Goal: Transaction & Acquisition: Purchase product/service

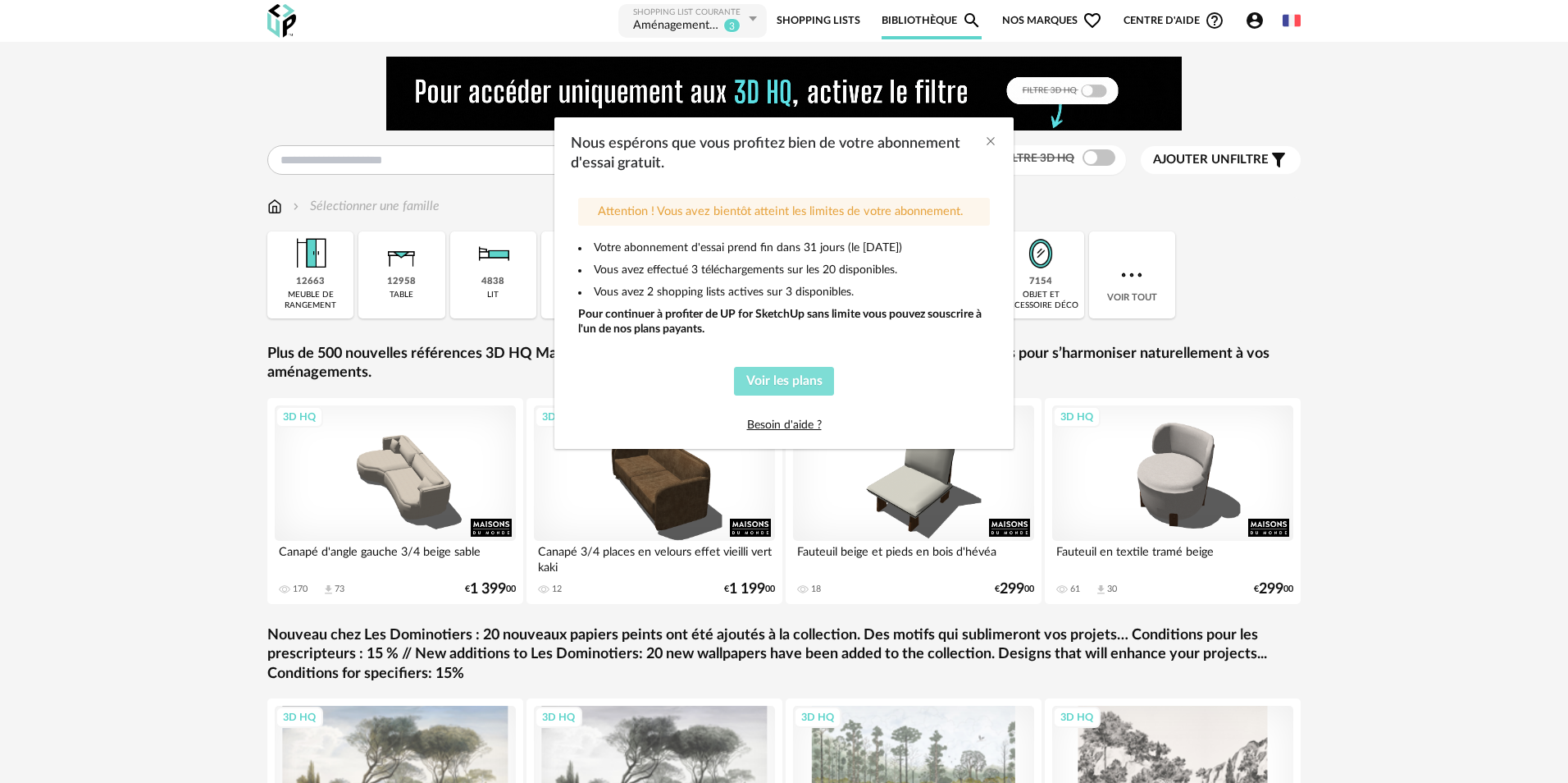
click at [765, 380] on span "Voir les plans" at bounding box center [784, 380] width 77 height 13
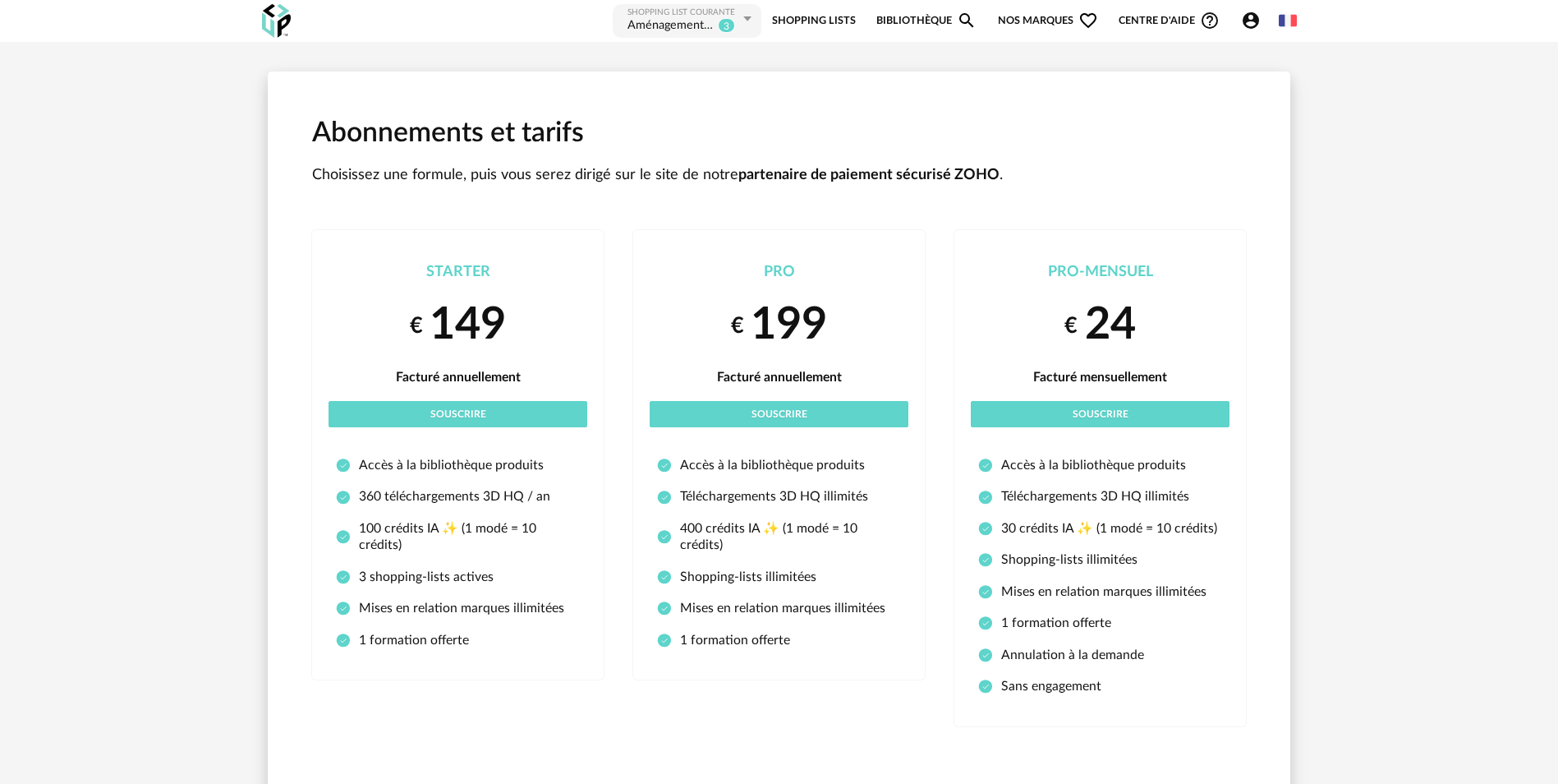
click at [663, 22] on div "Aménagement Salon" at bounding box center [671, 26] width 87 height 17
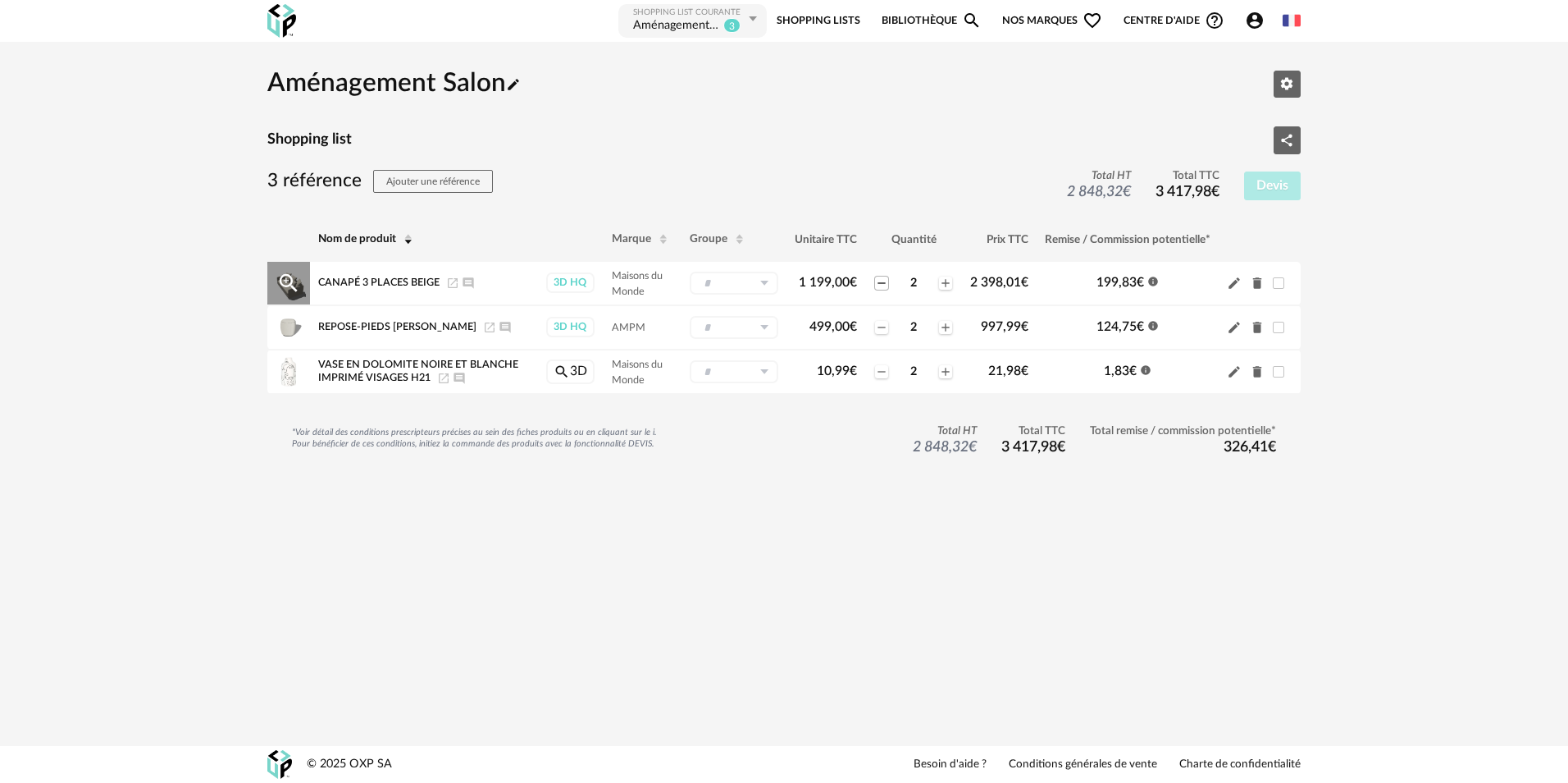
click at [879, 285] on icon "Minus icon" at bounding box center [882, 283] width 13 height 13
click at [876, 371] on icon "Minus icon" at bounding box center [882, 372] width 13 height 13
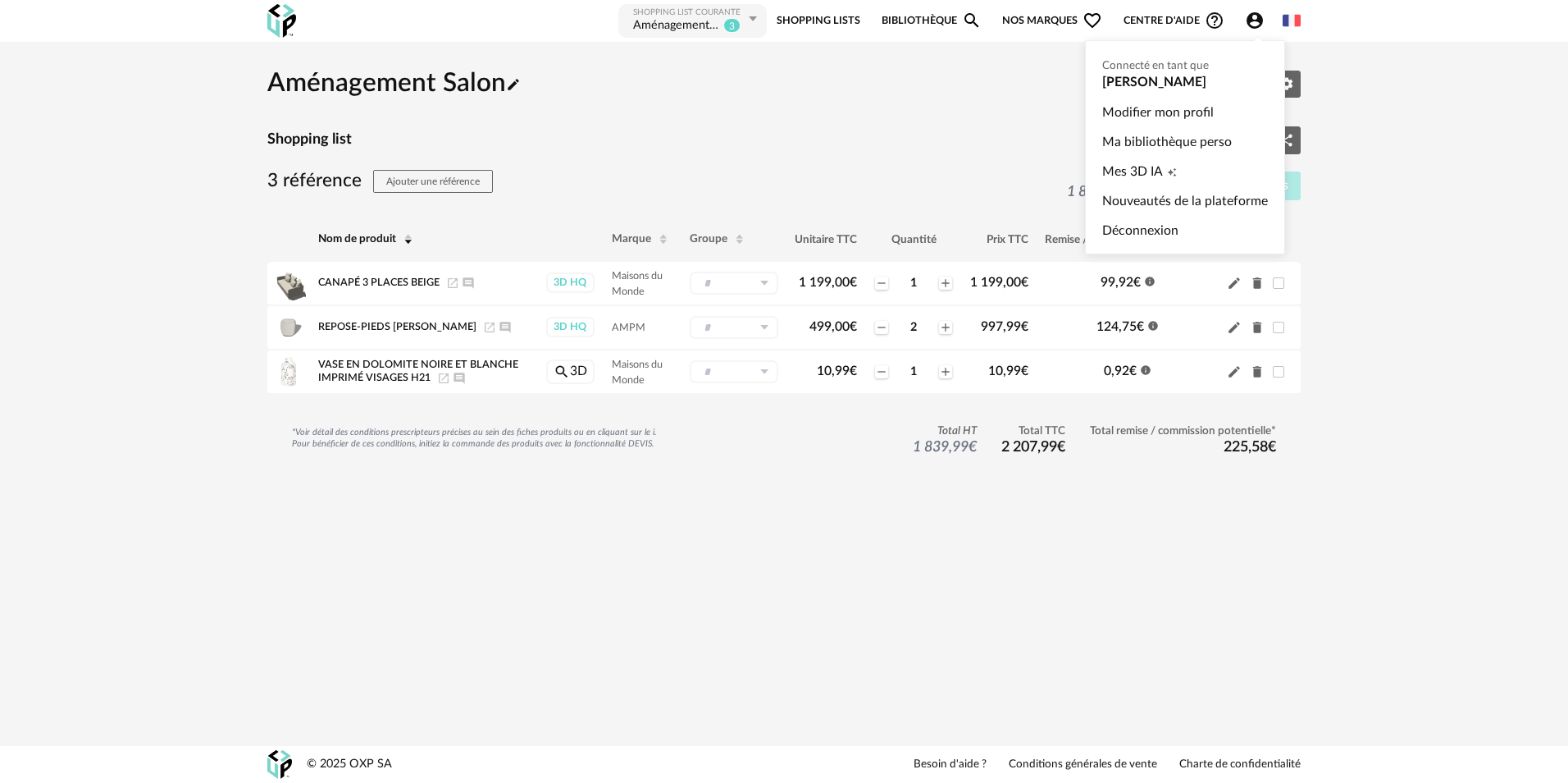
click at [1259, 21] on icon "Account Circle icon" at bounding box center [1254, 21] width 17 height 17
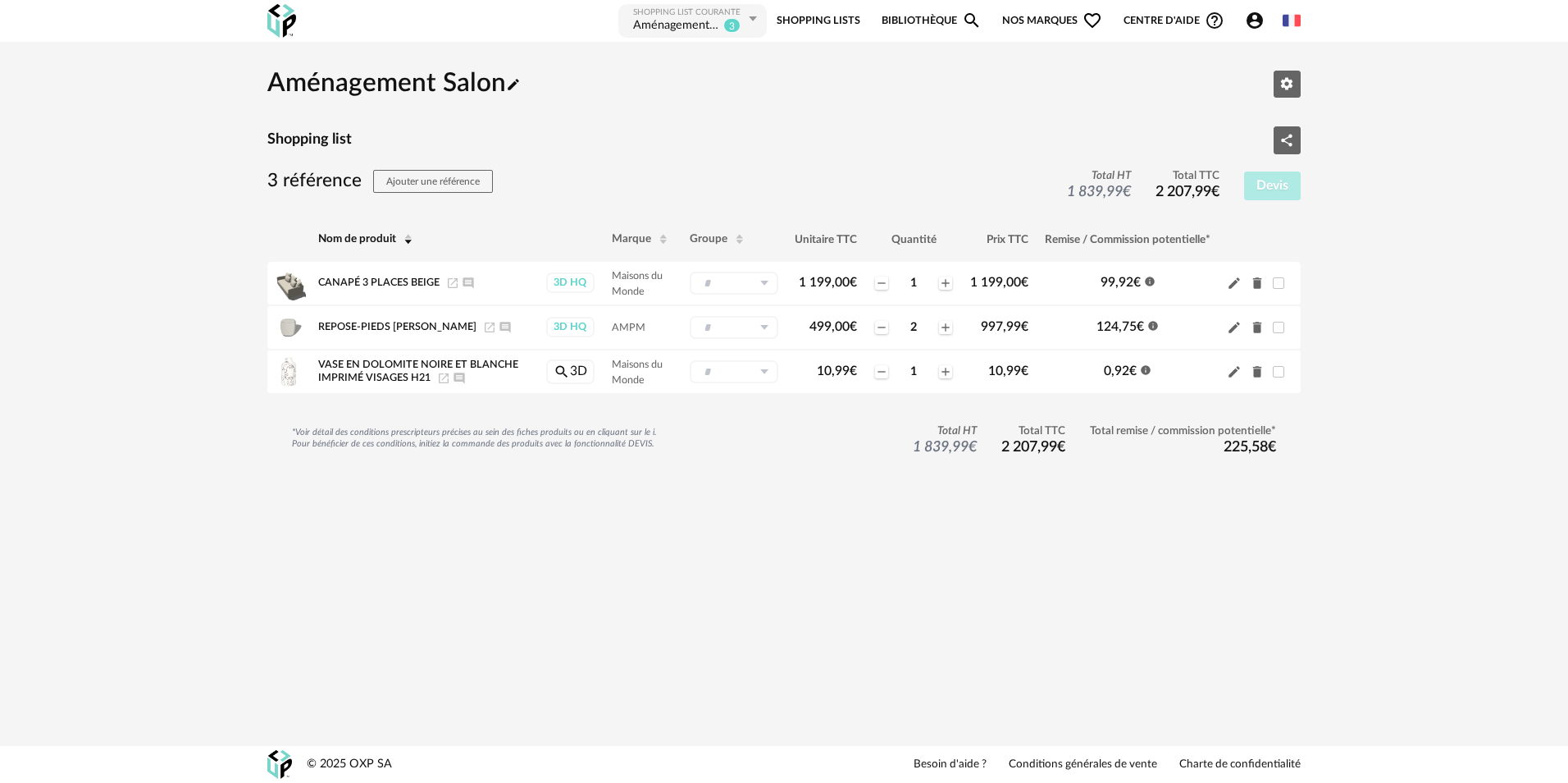
click at [655, 21] on div "Aménagement Salon" at bounding box center [676, 26] width 87 height 17
